Goal: Obtain resource: Download file/media

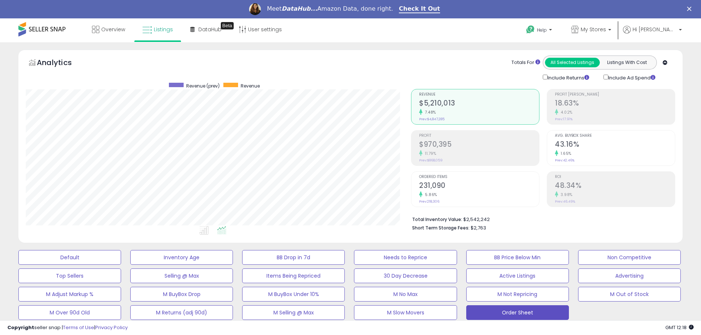
click at [696, 11] on div "Meet DataHub... Amazon Data, done right. Check It Out" at bounding box center [350, 9] width 701 height 13
click at [691, 9] on polygon "Close" at bounding box center [689, 9] width 4 height 4
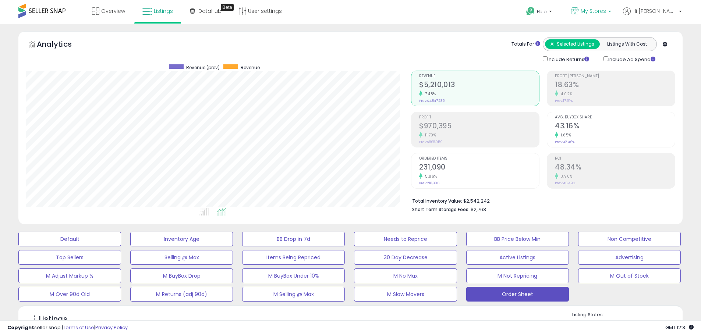
click at [606, 8] on p "My Stores" at bounding box center [591, 11] width 40 height 9
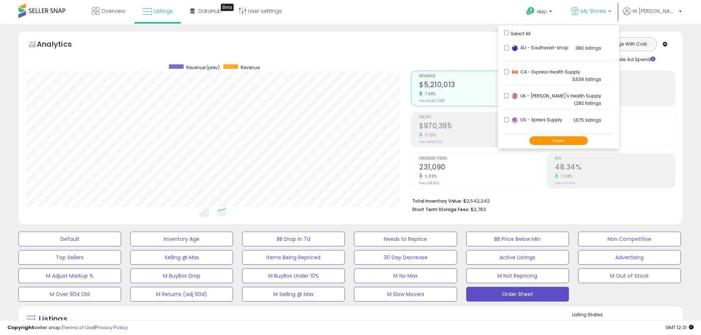
click at [576, 135] on div "Apply" at bounding box center [559, 141] width 110 height 15
click at [576, 141] on button "Apply" at bounding box center [558, 140] width 59 height 9
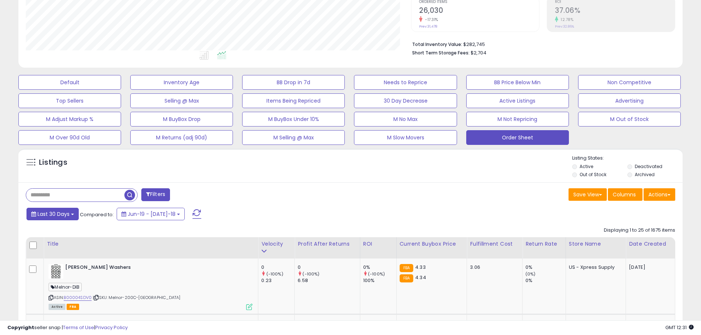
scroll to position [184, 0]
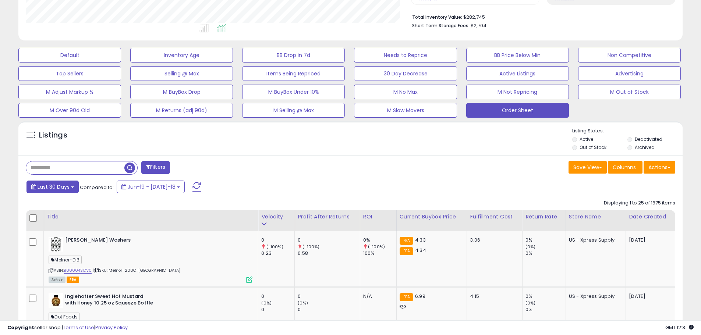
click at [72, 185] on button "Last 30 Days" at bounding box center [52, 187] width 52 height 13
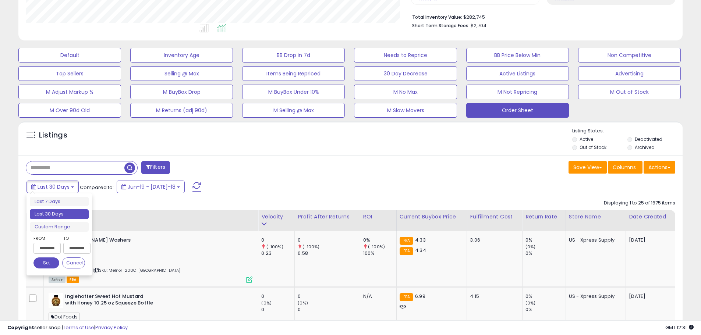
click at [53, 249] on input "**********" at bounding box center [46, 248] width 27 height 11
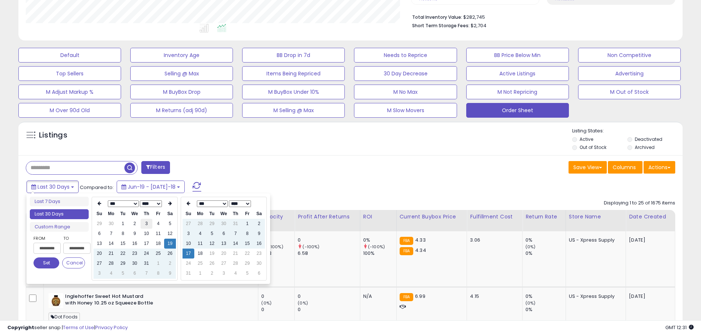
click at [148, 224] on td "3" at bounding box center [147, 224] width 12 height 10
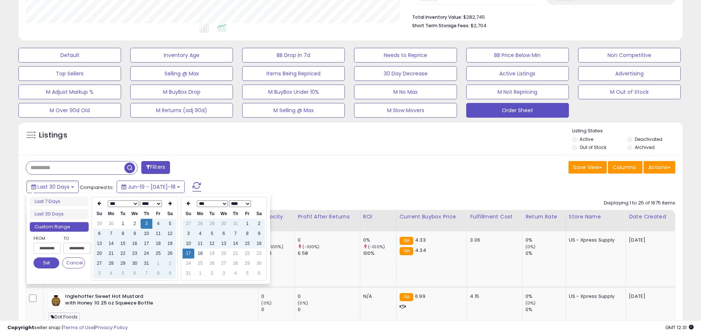
type input "**********"
click at [283, 171] on div "Filters" at bounding box center [185, 168] width 330 height 15
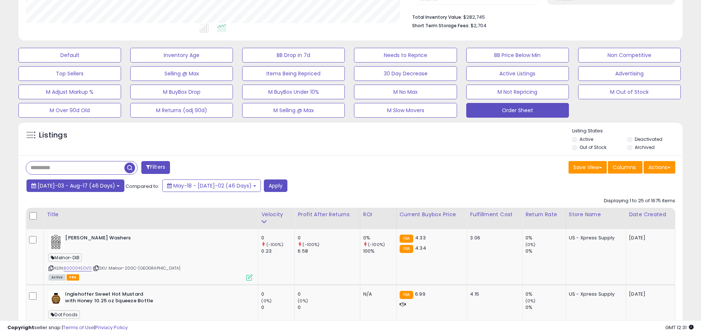
click at [85, 182] on span "Jul-03 - Aug-17 (46 Days)" at bounding box center [77, 185] width 78 height 7
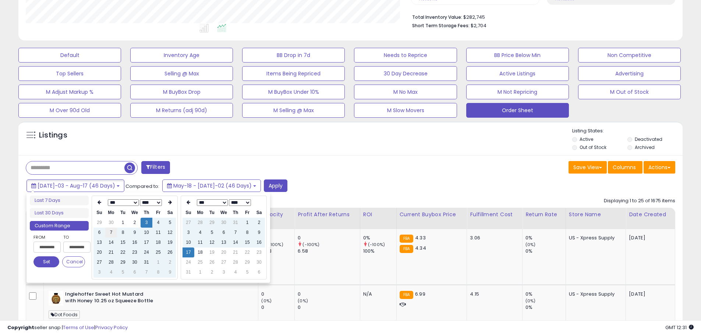
click at [112, 234] on td "7" at bounding box center [111, 233] width 12 height 10
type input "**********"
click at [321, 164] on div "Filters" at bounding box center [185, 168] width 330 height 15
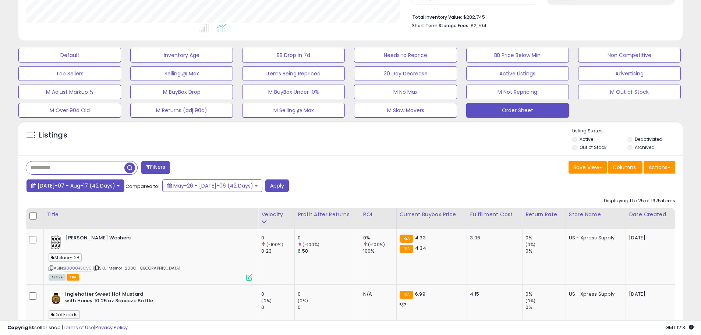
click at [71, 187] on span "Jul-07 - Aug-17 (42 Days)" at bounding box center [77, 185] width 78 height 7
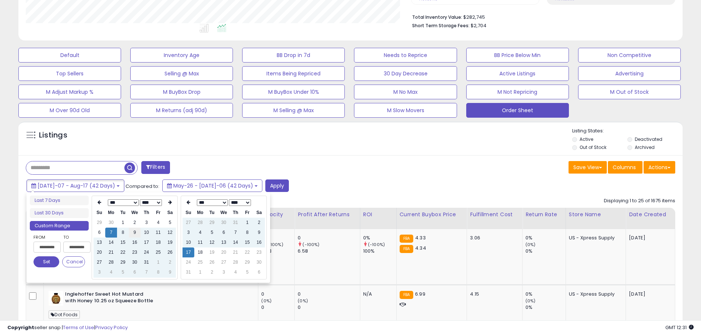
click at [137, 233] on td "9" at bounding box center [135, 233] width 12 height 10
type input "**********"
click at [307, 188] on div "Jul-07 - Aug-17 (42 Days) Compared to: May-26 - Jul-06 (42 Days) Apply" at bounding box center [268, 187] width 487 height 14
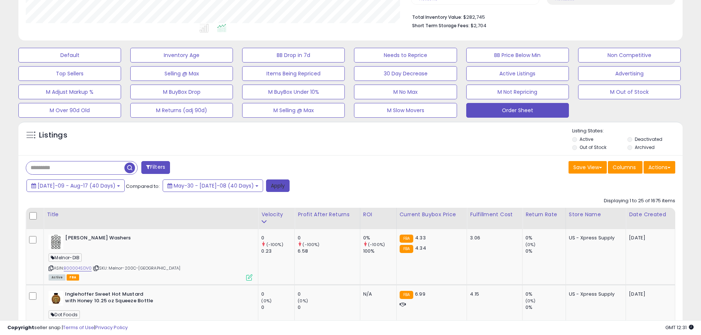
click at [266, 188] on button "Apply" at bounding box center [278, 186] width 24 height 13
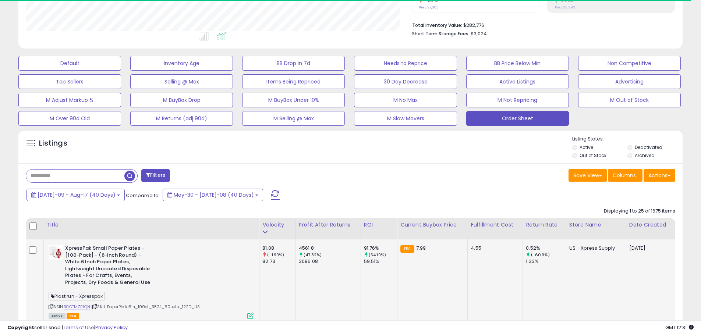
scroll to position [255, 0]
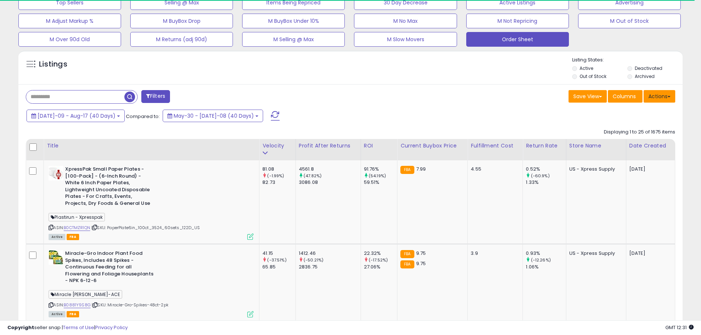
click at [665, 101] on button "Actions" at bounding box center [660, 96] width 32 height 13
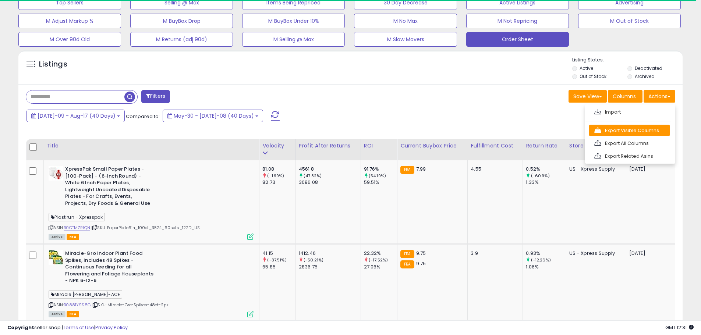
click at [659, 127] on link "Export Visible Columns" at bounding box center [629, 130] width 81 height 11
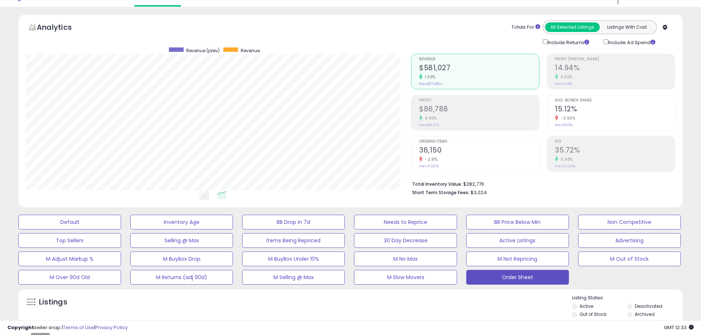
scroll to position [0, 0]
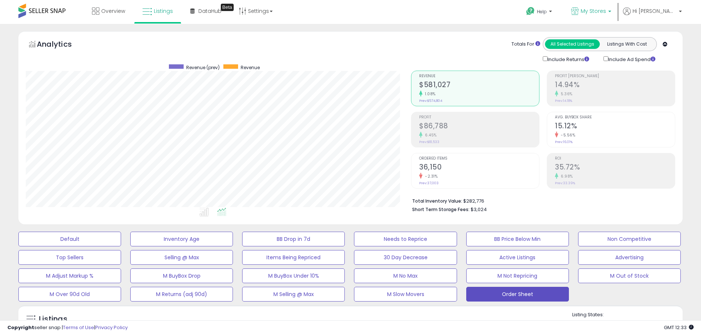
click at [606, 10] on span "My Stores" at bounding box center [593, 10] width 25 height 7
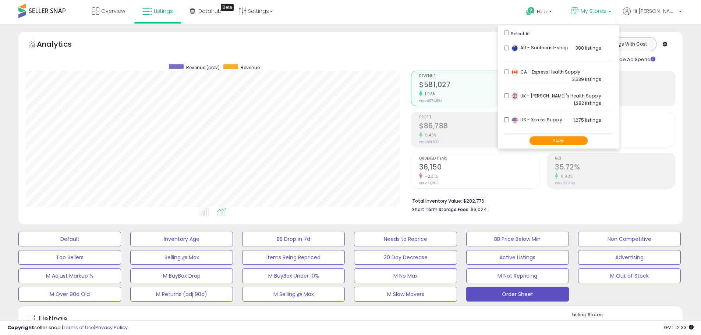
click at [688, 112] on div "Analytics Totals For All Selected Listings Listings With Cost Include Returns I…" at bounding box center [350, 129] width 675 height 197
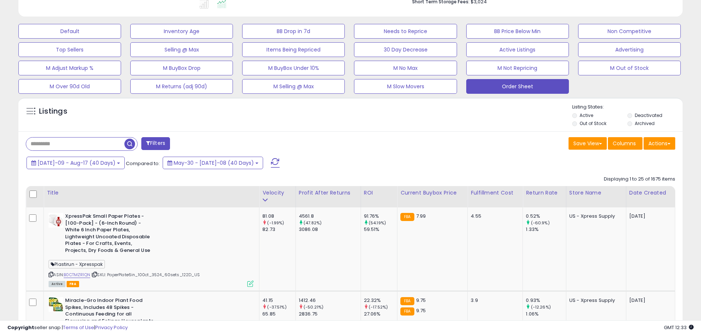
scroll to position [221, 0]
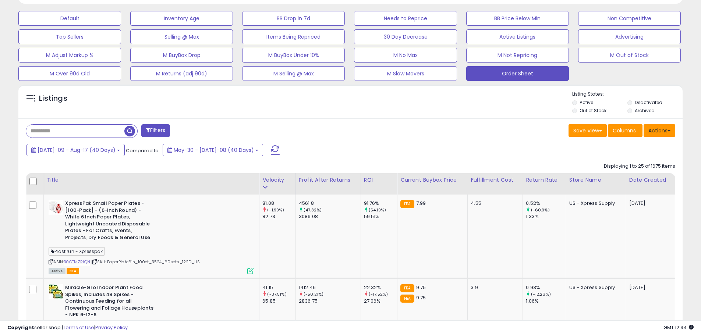
click at [649, 132] on button "Actions" at bounding box center [660, 130] width 32 height 13
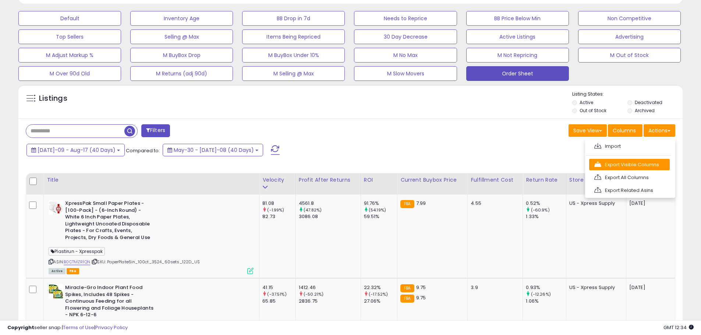
click at [648, 161] on link "Export Visible Columns" at bounding box center [629, 164] width 81 height 11
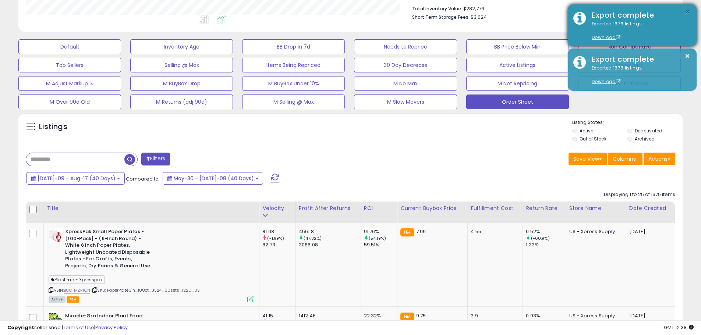
scroll to position [110, 0]
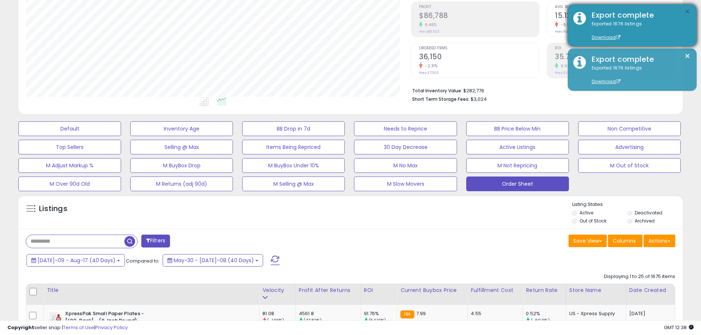
click at [687, 9] on button "×" at bounding box center [688, 11] width 6 height 9
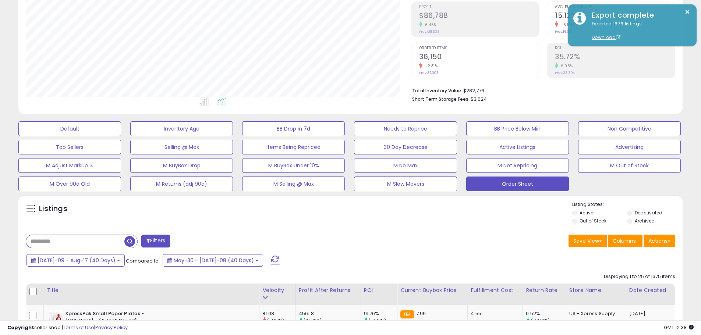
click at [688, 57] on div "Analytics Totals For All Selected Listings Listings With Cost Include Returns I…" at bounding box center [350, 19] width 675 height 197
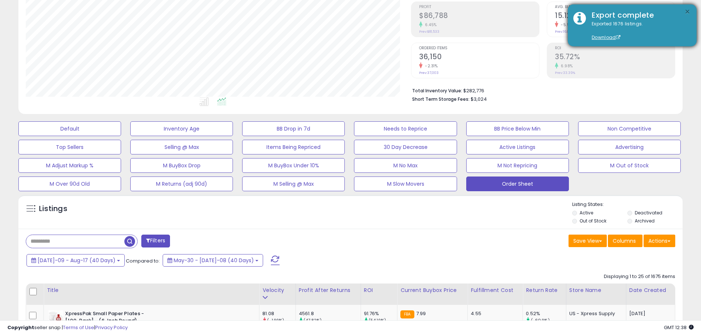
click at [685, 9] on button "×" at bounding box center [688, 11] width 6 height 9
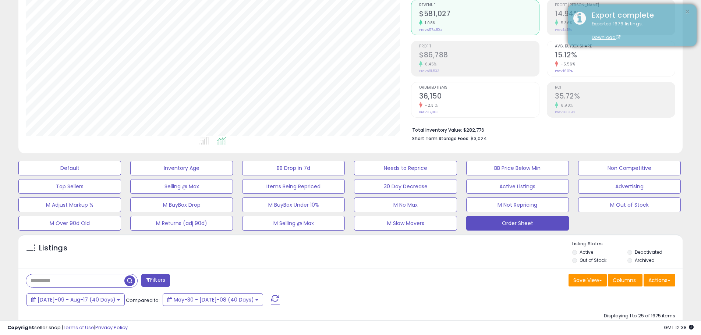
scroll to position [0, 0]
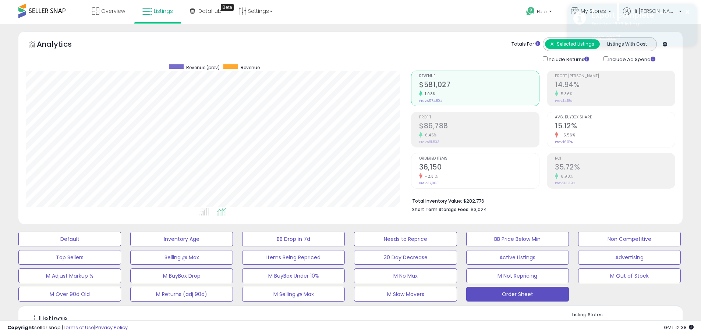
click at [616, 12] on div "Export complete" at bounding box center [638, 15] width 105 height 11
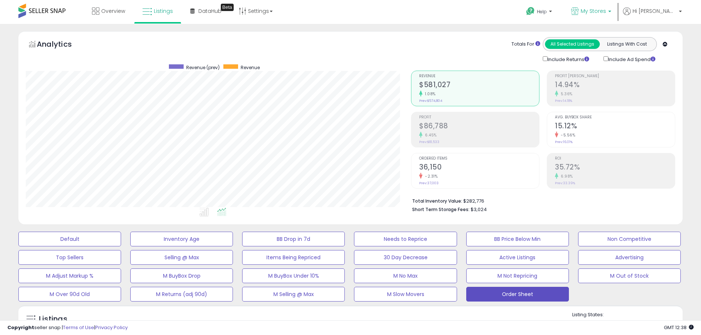
click at [606, 12] on span "My Stores" at bounding box center [593, 10] width 25 height 7
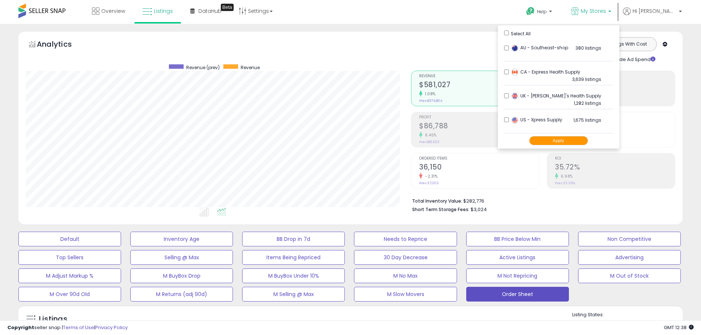
click at [534, 73] on li "CA - Express Health Supply 3,639 listings" at bounding box center [559, 74] width 110 height 23
click at [534, 75] on li "CA - Express Health Supply 3,639 listings" at bounding box center [559, 74] width 110 height 23
click at [565, 141] on button "Apply" at bounding box center [558, 140] width 59 height 9
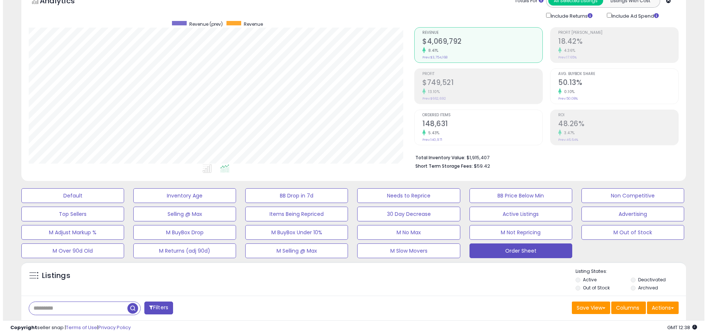
scroll to position [110, 0]
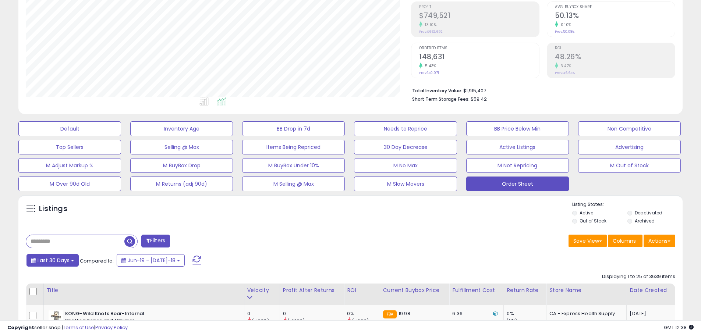
click at [45, 262] on span "Last 30 Days" at bounding box center [54, 260] width 32 height 7
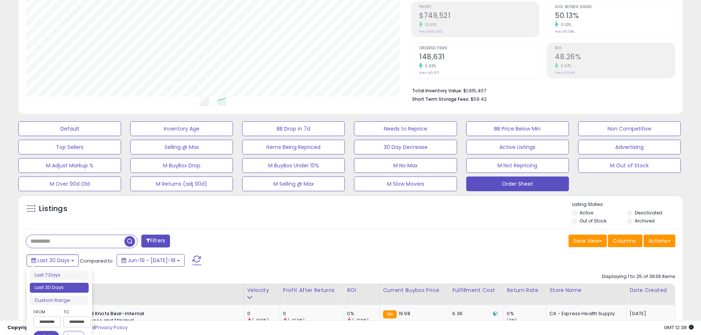
click at [56, 319] on input "**********" at bounding box center [46, 321] width 27 height 11
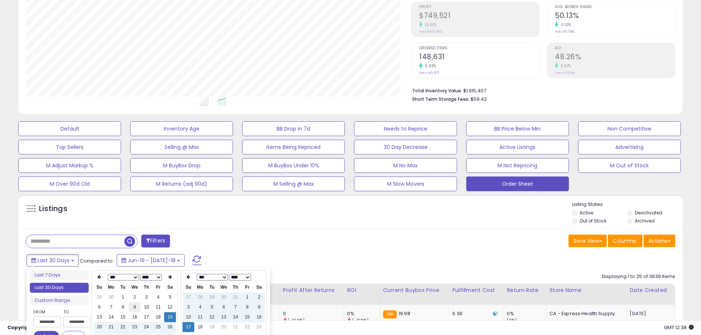
click at [139, 312] on td "9" at bounding box center [135, 308] width 12 height 10
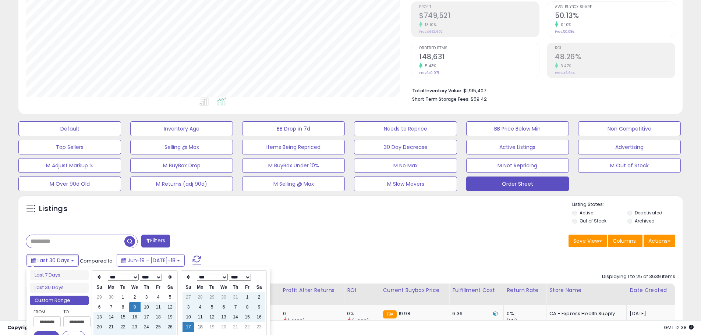
type input "**********"
click at [325, 254] on div "Last 30 Days Compared to: Jun-19 - [DATE]-18" at bounding box center [268, 261] width 487 height 17
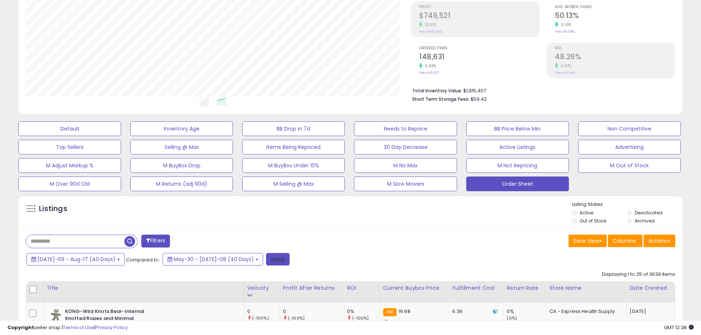
click at [266, 258] on button "Apply" at bounding box center [278, 259] width 24 height 13
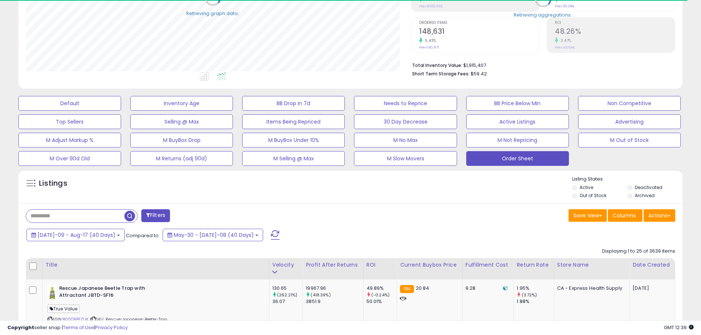
scroll to position [147, 0]
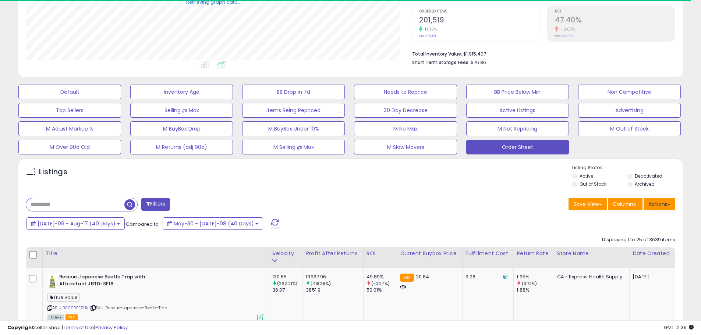
click at [665, 206] on button "Actions" at bounding box center [660, 204] width 32 height 13
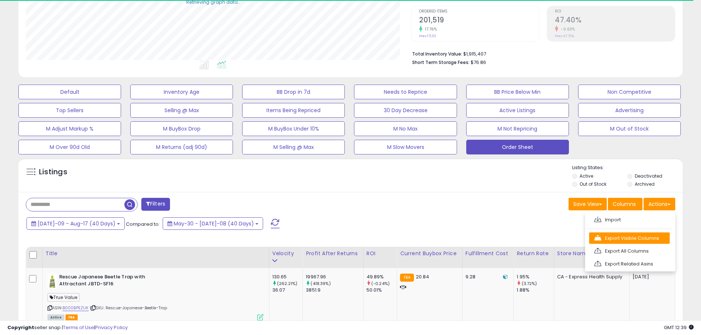
click at [654, 241] on link "Export Visible Columns" at bounding box center [629, 238] width 81 height 11
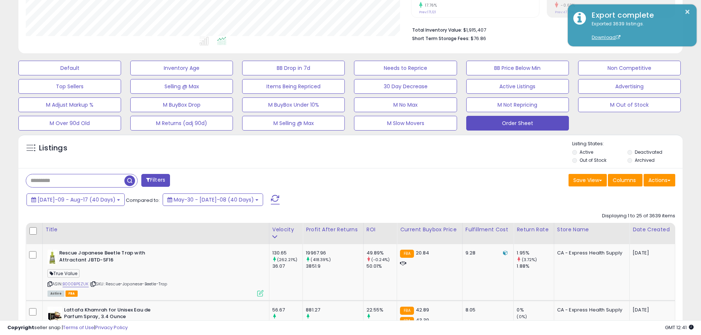
scroll to position [184, 0]
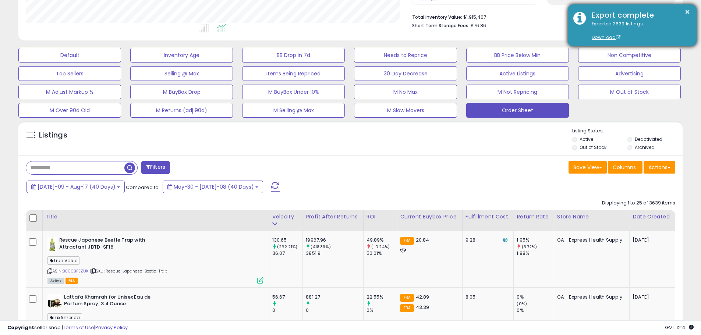
click at [606, 33] on div "Exported 3639 listings. Download" at bounding box center [638, 31] width 105 height 21
click at [598, 38] on link "Download" at bounding box center [606, 37] width 29 height 6
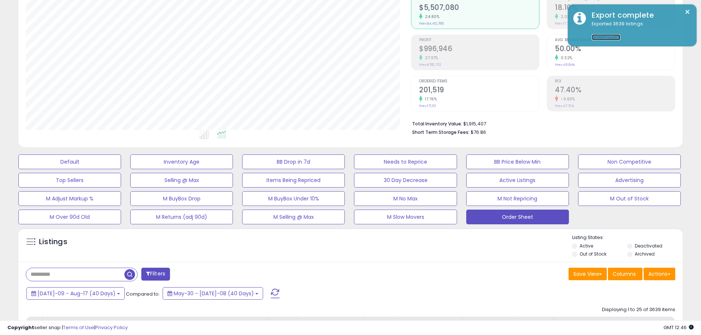
scroll to position [74, 0]
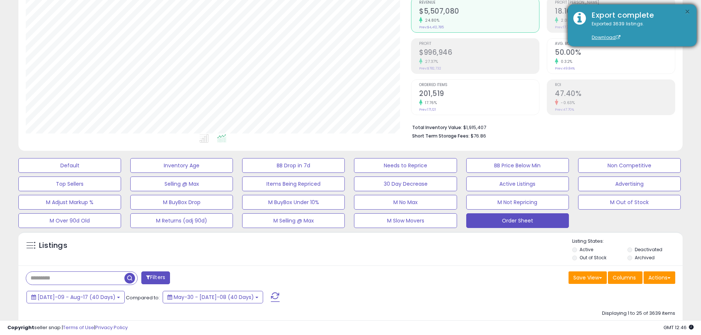
drag, startPoint x: 686, startPoint y: 12, endPoint x: 674, endPoint y: 21, distance: 15.0
click at [686, 12] on button "×" at bounding box center [688, 11] width 6 height 9
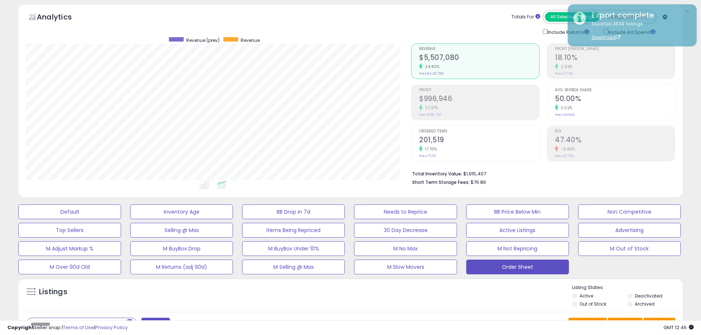
scroll to position [0, 0]
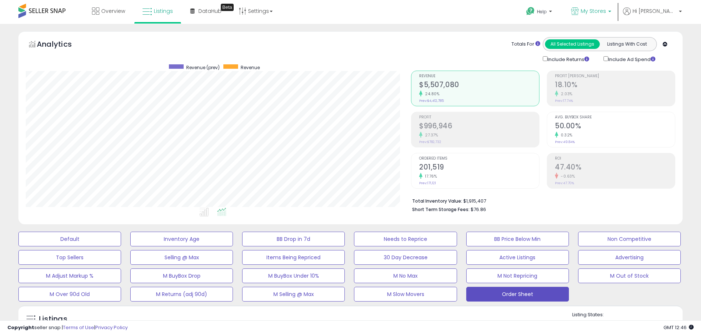
click at [615, 7] on link "My Stores" at bounding box center [591, 12] width 51 height 24
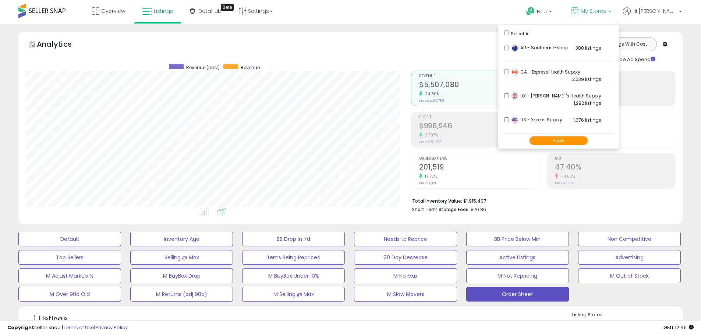
click at [533, 92] on li "UK - Joe's Health Supply 1,282 listings" at bounding box center [559, 97] width 110 height 23
click at [562, 137] on button "Apply" at bounding box center [558, 140] width 59 height 9
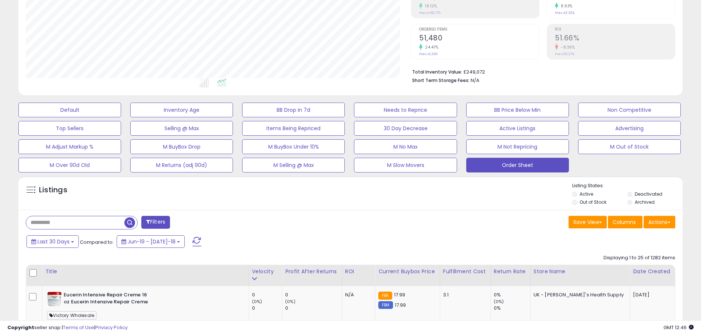
scroll to position [147, 0]
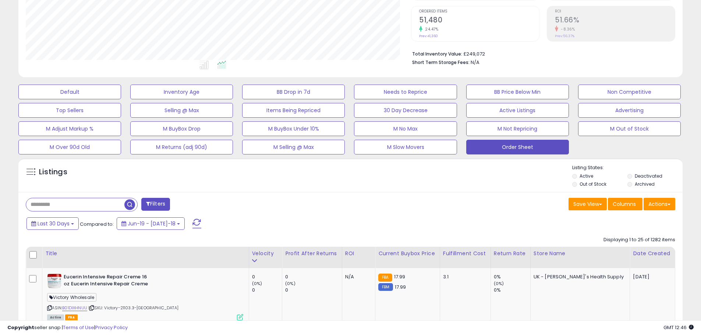
click at [37, 230] on div "Last 30 Days Compared to: Jun-19 - [DATE]-18" at bounding box center [268, 224] width 487 height 17
click at [42, 227] on span "Last 30 Days" at bounding box center [54, 223] width 32 height 7
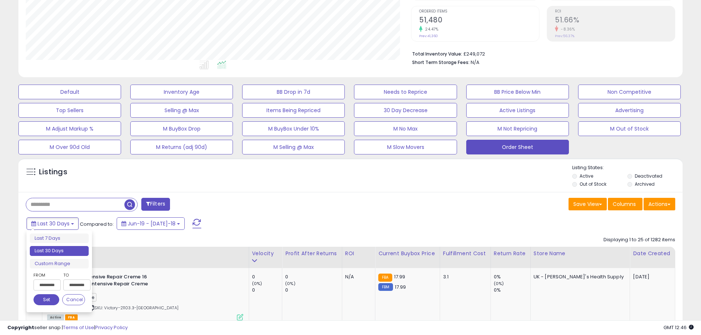
click at [43, 286] on input "**********" at bounding box center [46, 285] width 27 height 11
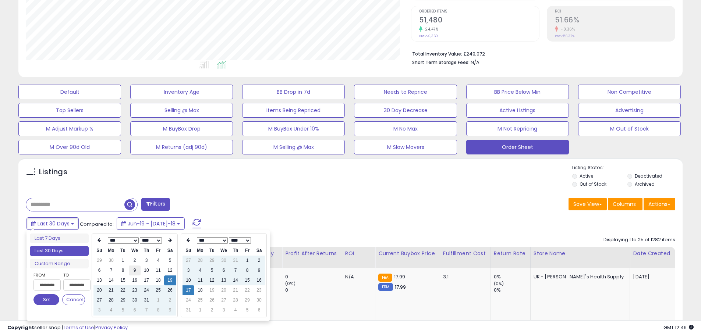
click at [135, 272] on td "9" at bounding box center [135, 271] width 12 height 10
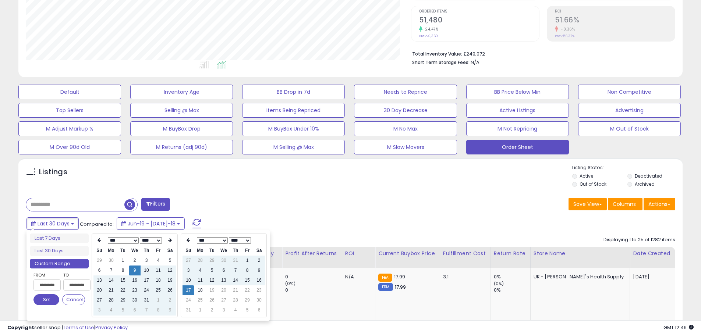
type input "**********"
click at [266, 209] on div "Filters" at bounding box center [185, 205] width 330 height 15
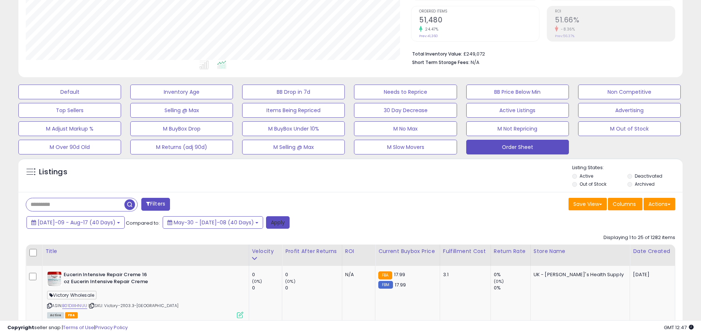
click at [266, 218] on button "Apply" at bounding box center [278, 222] width 24 height 13
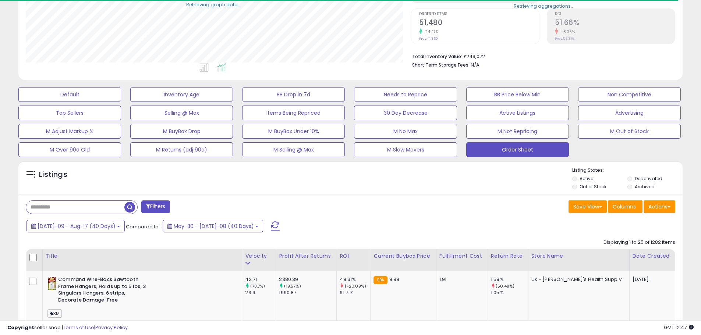
scroll to position [367861, 367626]
click at [658, 205] on button "Actions" at bounding box center [660, 207] width 32 height 13
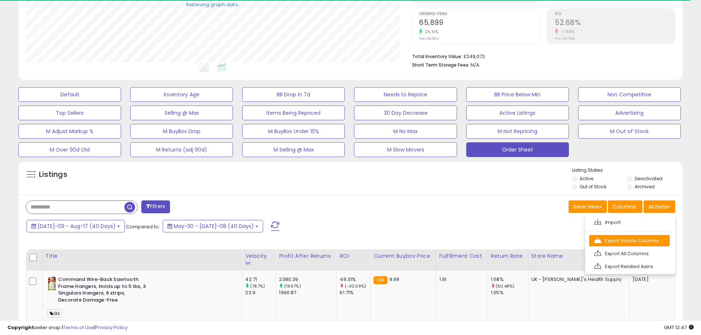
click at [650, 242] on link "Export Visible Columns" at bounding box center [629, 240] width 81 height 11
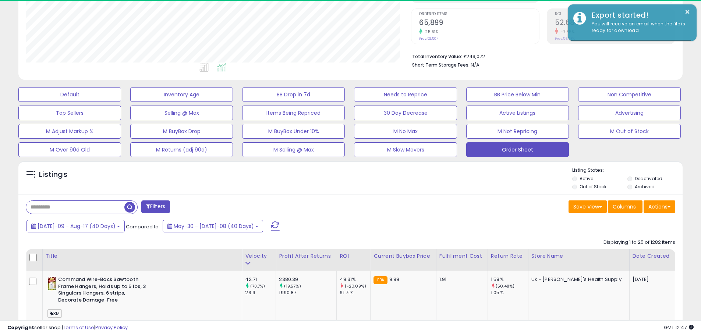
scroll to position [151, 385]
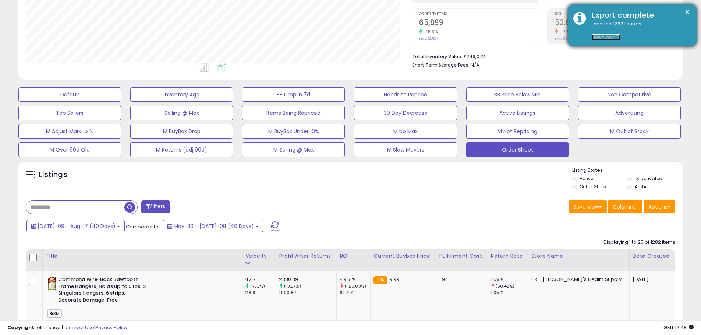
click at [614, 39] on link "Download" at bounding box center [606, 37] width 29 height 6
